Goal: Find specific page/section

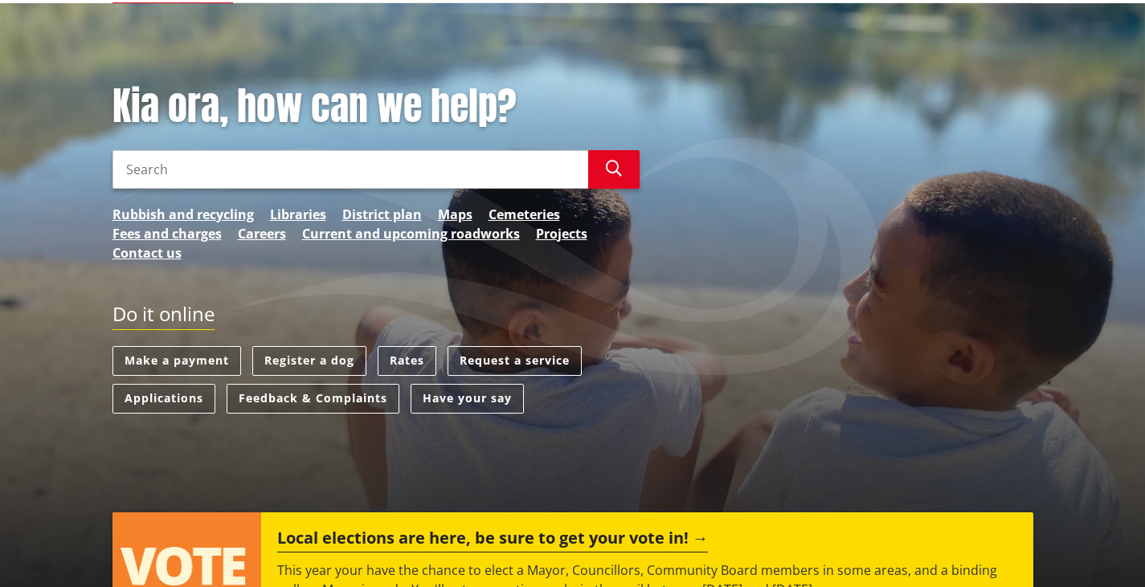
scroll to position [161, 0]
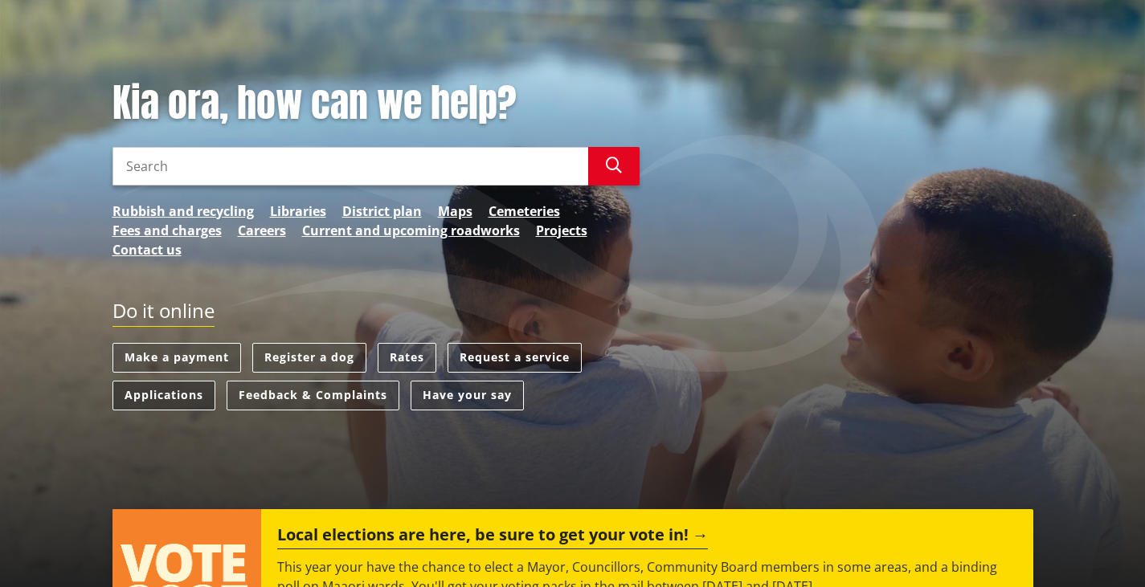
click at [161, 395] on link "Applications" at bounding box center [164, 396] width 103 height 30
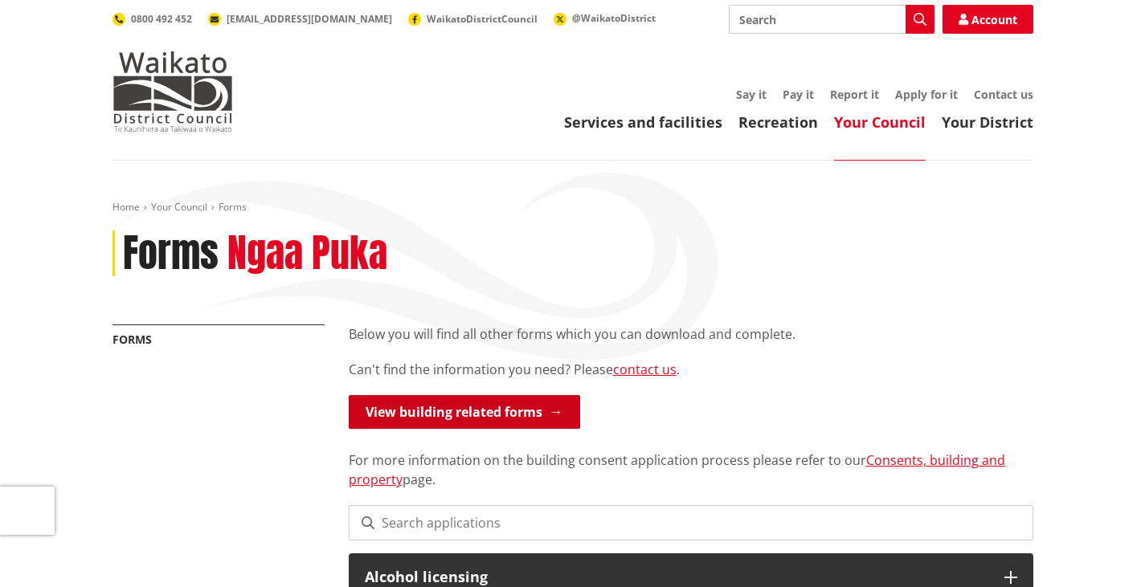
click at [517, 411] on link "View building related forms" at bounding box center [464, 412] width 231 height 34
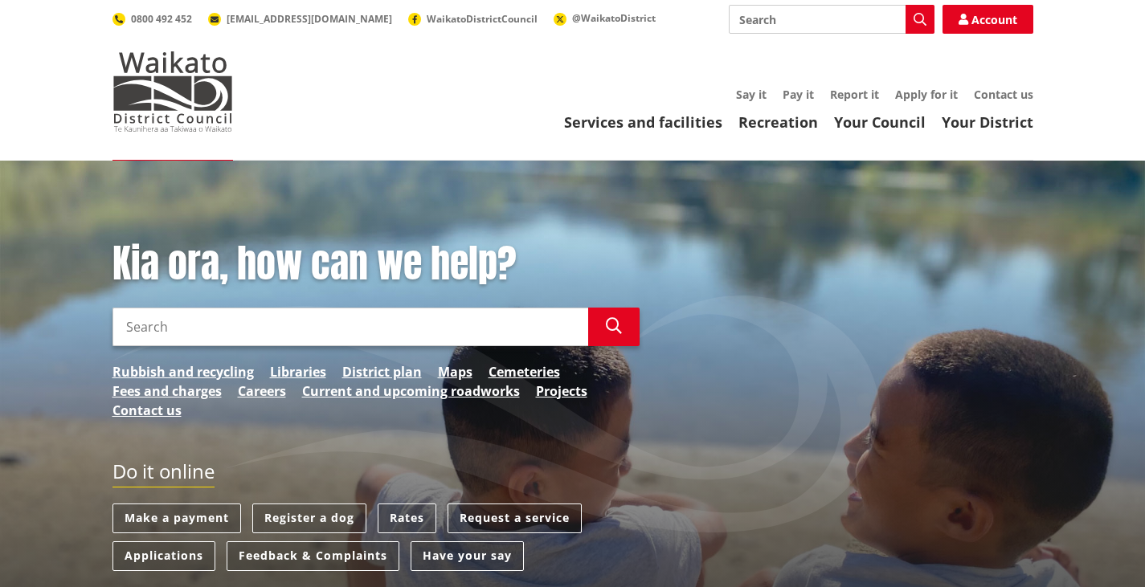
scroll to position [161, 0]
